Goal: Transaction & Acquisition: Purchase product/service

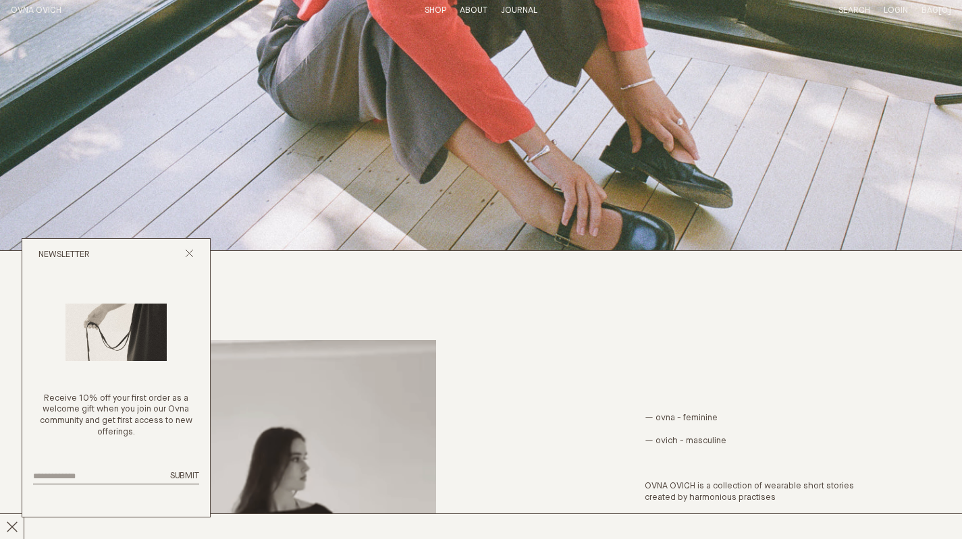
scroll to position [607, 0]
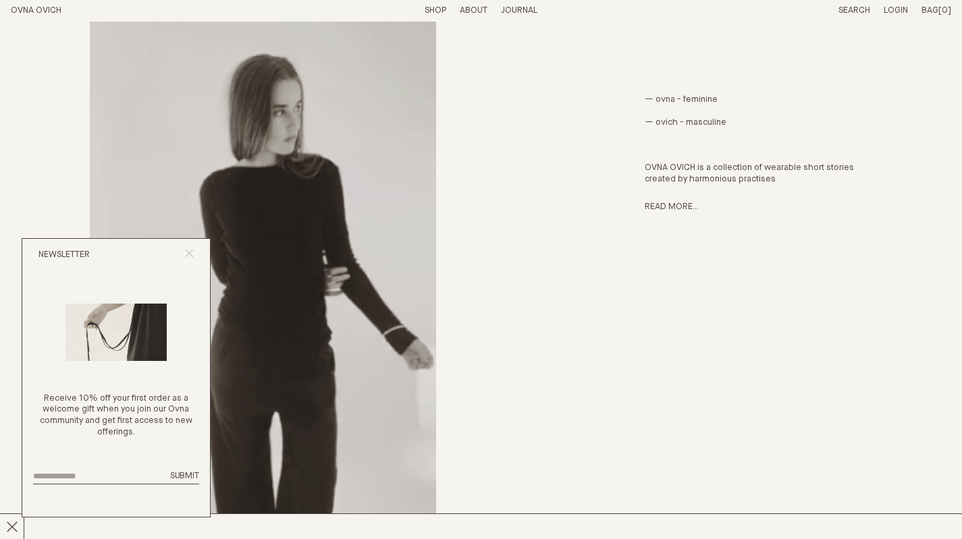
click at [186, 248] on div "Newsletter" at bounding box center [116, 255] width 188 height 32
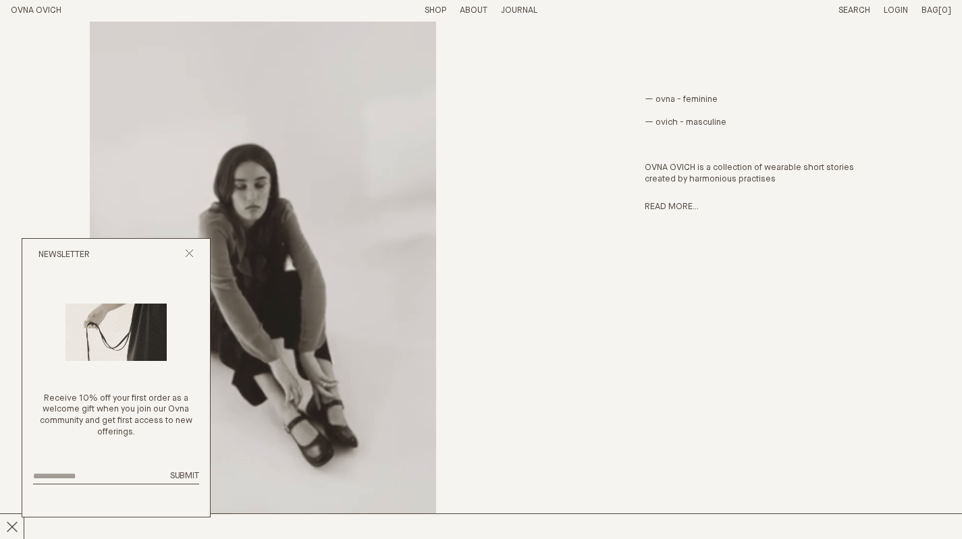
click at [419, 9] on header "OVNA OVICH Menu T:$0.00 Shop About Story Materials Practices Journal Search Log…" at bounding box center [481, 11] width 962 height 22
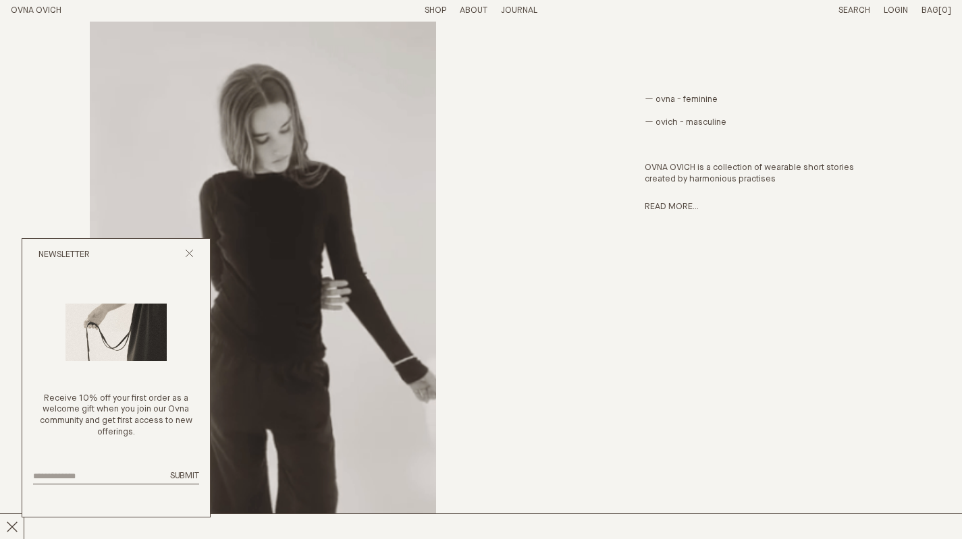
click at [427, 9] on link "Shop" at bounding box center [436, 10] width 22 height 9
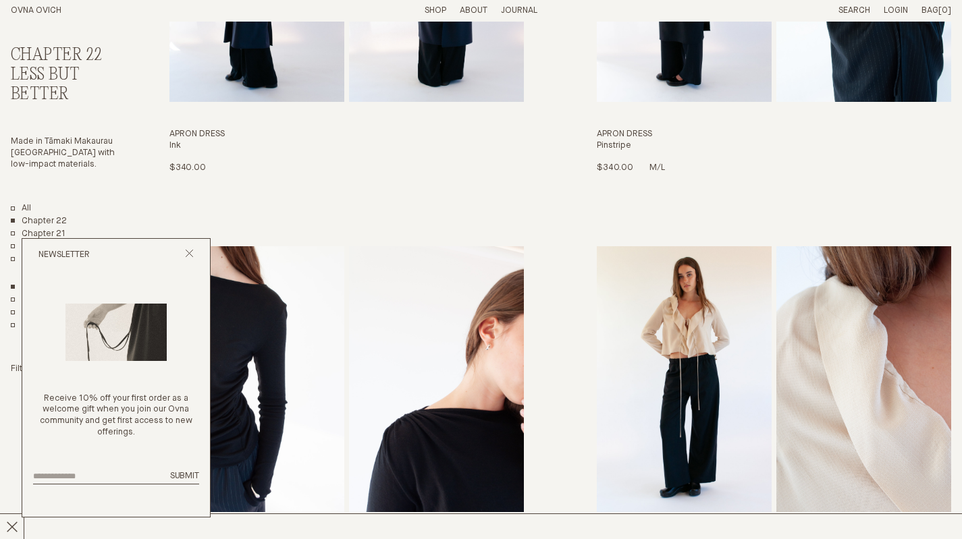
scroll to position [405, 0]
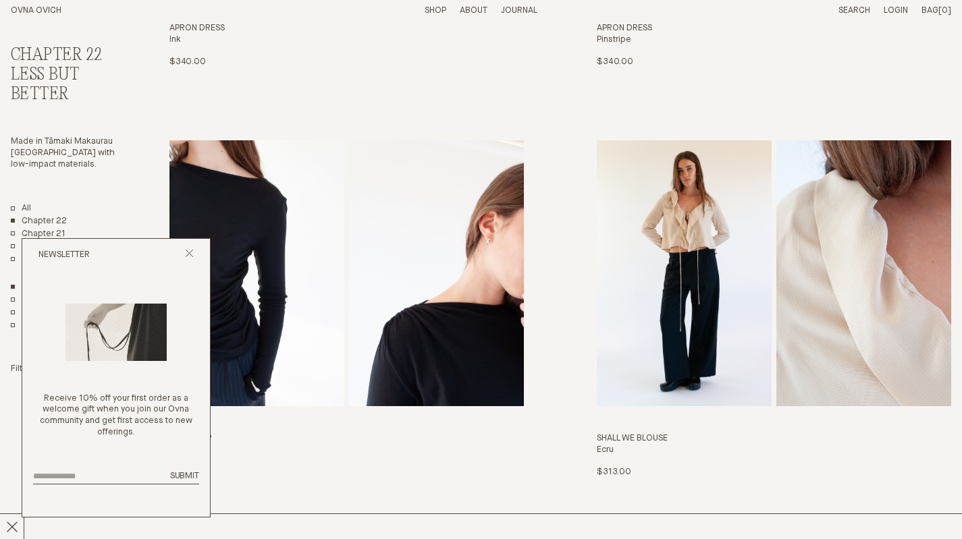
click at [196, 252] on div "Newsletter" at bounding box center [116, 255] width 188 height 32
click at [194, 252] on div "Newsletter" at bounding box center [116, 255] width 188 height 32
click at [190, 254] on icon "Close popup" at bounding box center [189, 253] width 9 height 9
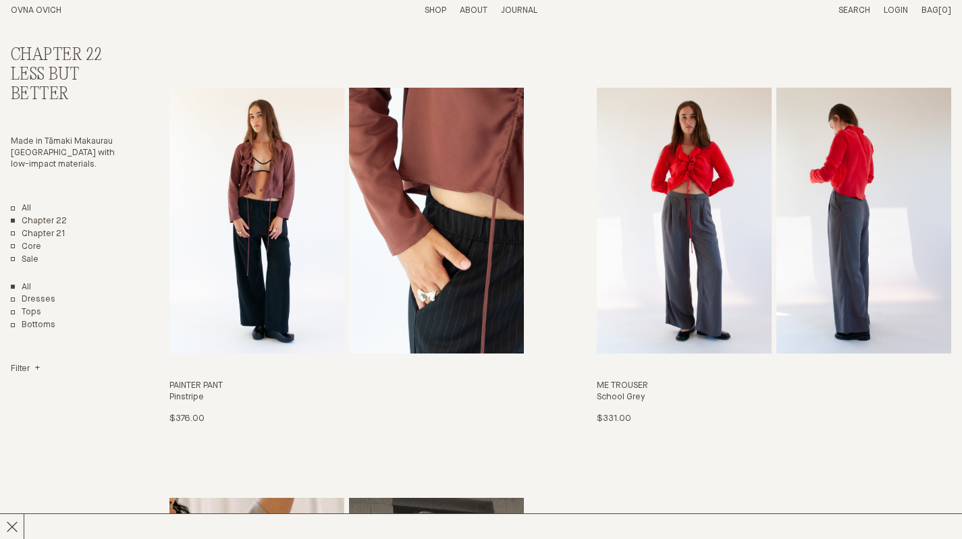
scroll to position [2632, 0]
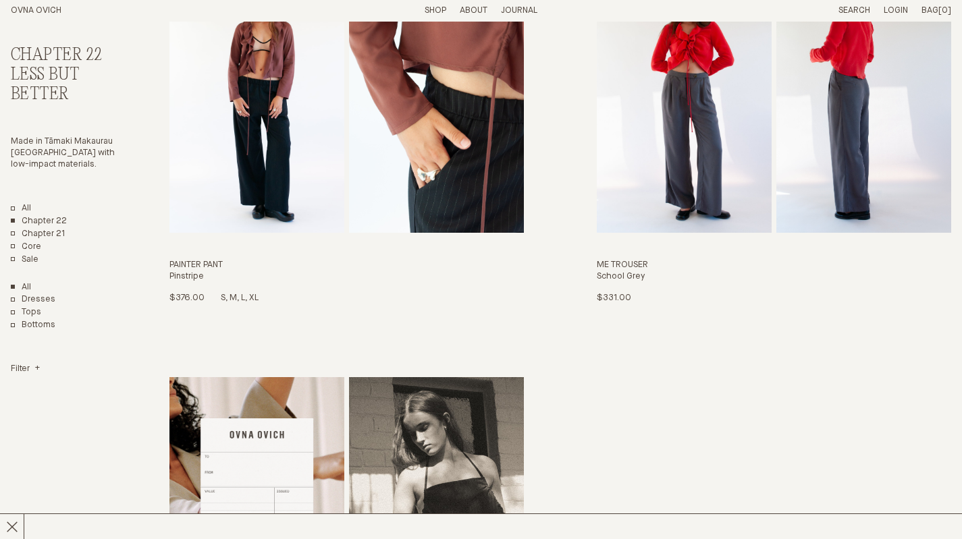
drag, startPoint x: 671, startPoint y: 136, endPoint x: 294, endPoint y: 138, distance: 377.3
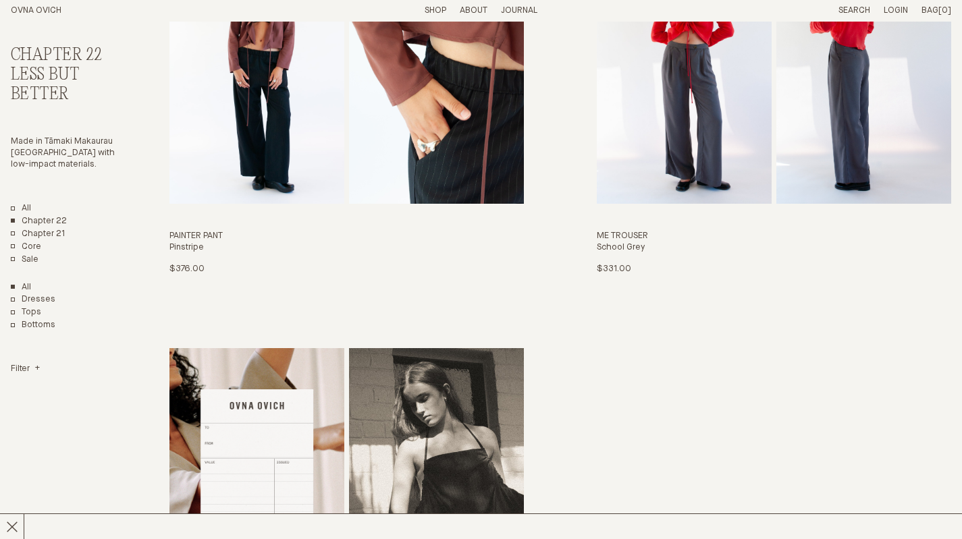
scroll to position [3105, 0]
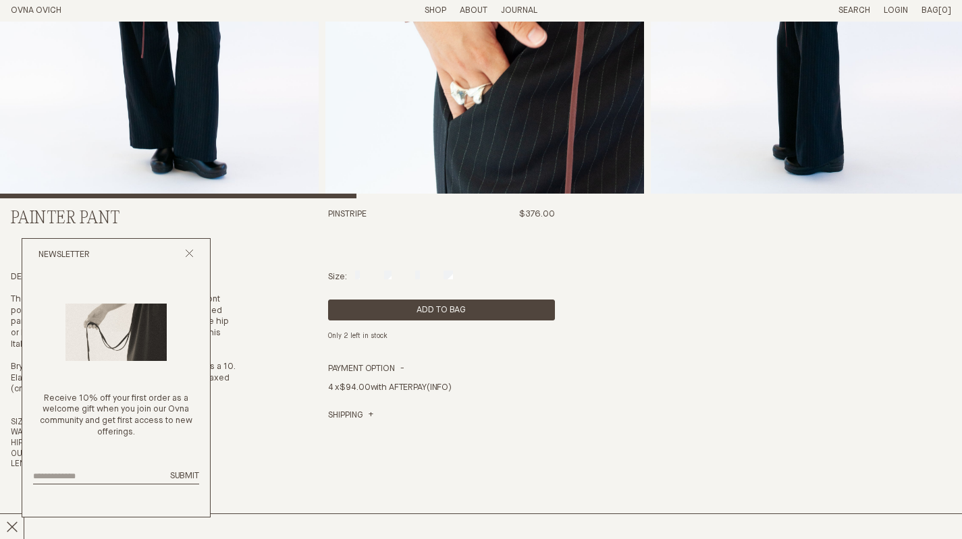
scroll to position [270, 0]
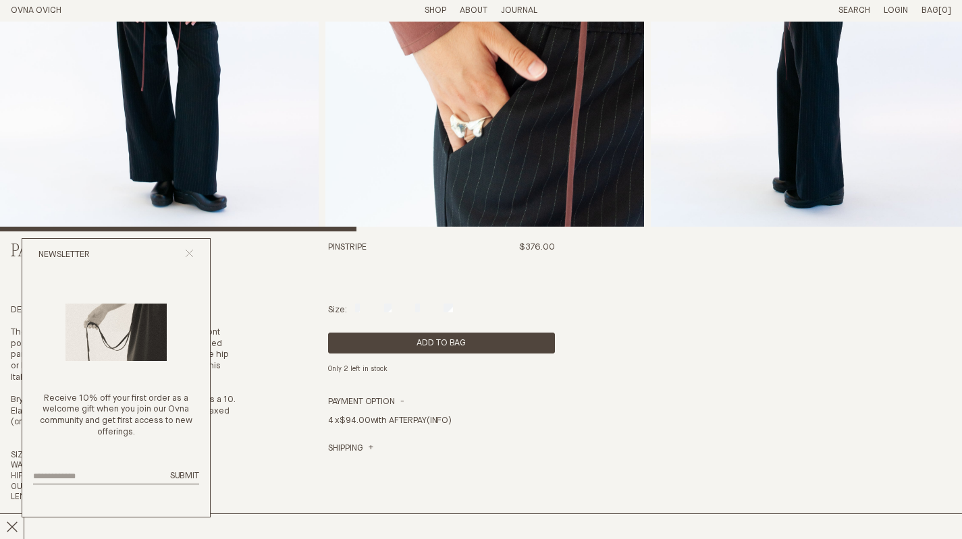
click at [190, 252] on icon "Close popup" at bounding box center [189, 253] width 9 height 9
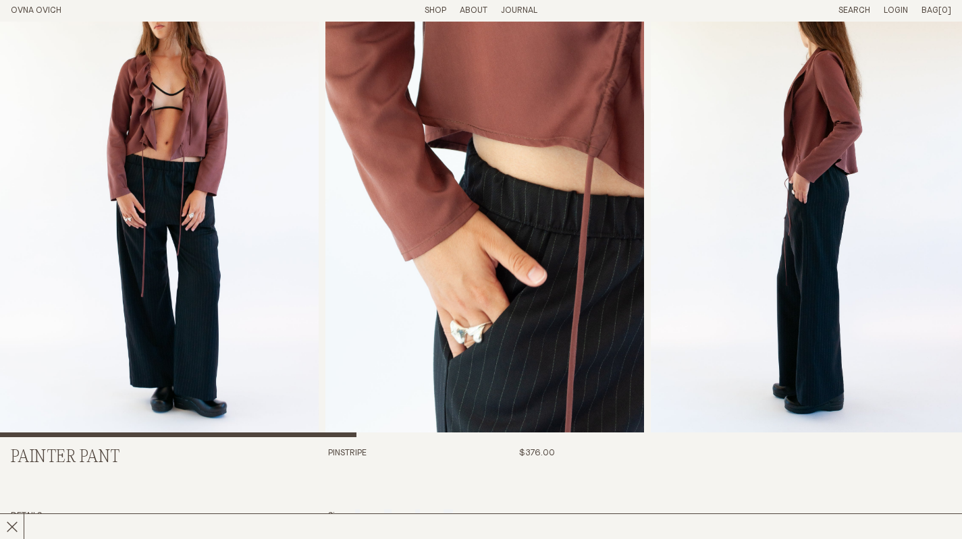
scroll to position [0, 0]
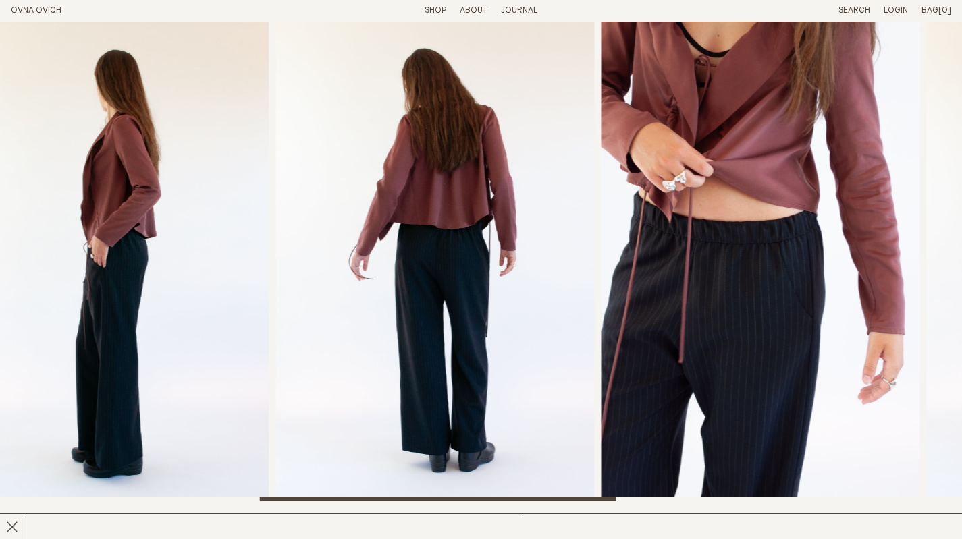
click at [0, 288] on img "3 / 8" at bounding box center [109, 262] width 319 height 480
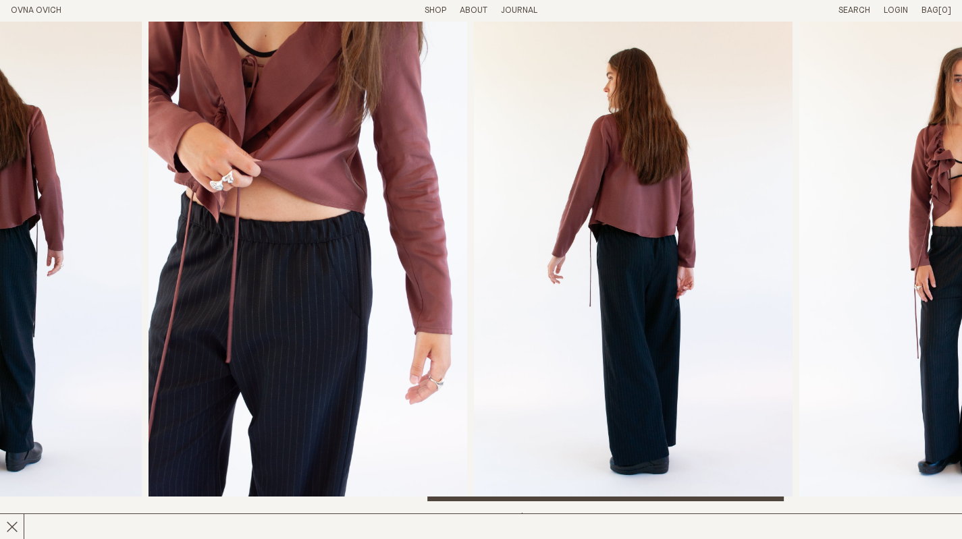
click at [173, 319] on img "5 / 8" at bounding box center [307, 262] width 319 height 480
